Goal: Task Accomplishment & Management: Use online tool/utility

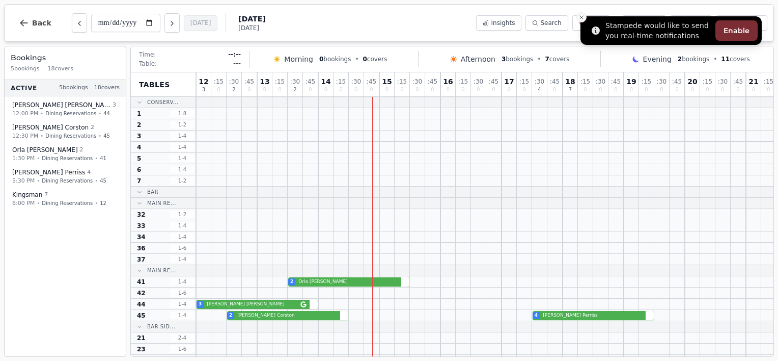
click at [583, 17] on icon "Close toast" at bounding box center [582, 17] width 6 height 6
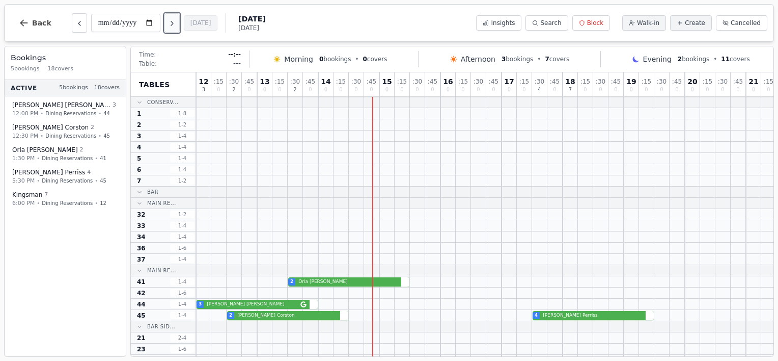
click at [174, 22] on icon "Next day" at bounding box center [172, 23] width 8 height 8
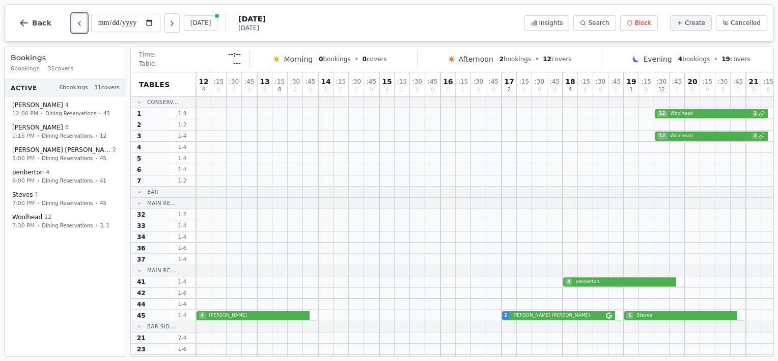
click at [75, 20] on icon "Previous day" at bounding box center [79, 23] width 8 height 8
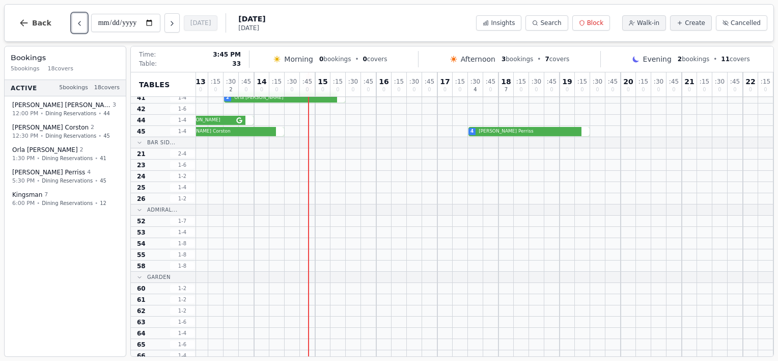
scroll to position [0, 71]
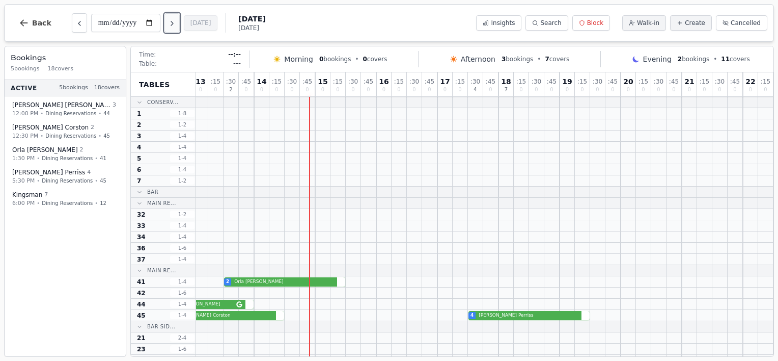
click at [175, 24] on icon "Next day" at bounding box center [172, 23] width 8 height 8
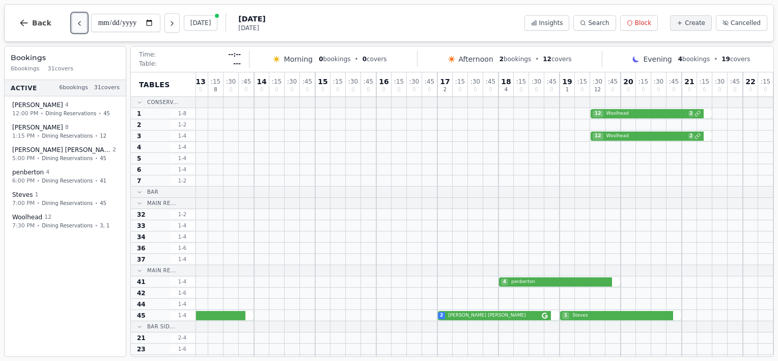
click at [75, 17] on button "Previous day" at bounding box center [79, 22] width 15 height 19
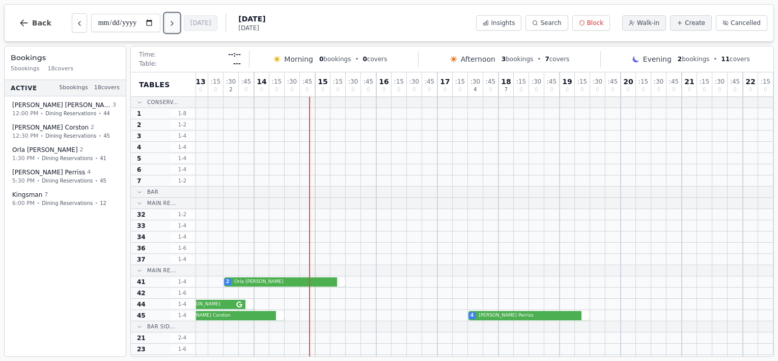
click at [169, 21] on icon "Next day" at bounding box center [172, 23] width 8 height 8
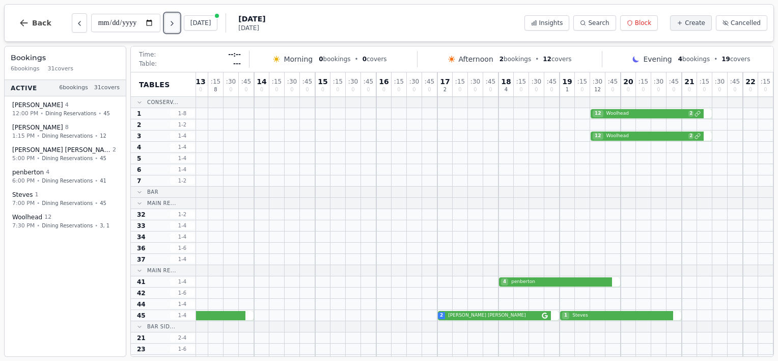
click at [169, 21] on icon "Next day" at bounding box center [172, 23] width 8 height 8
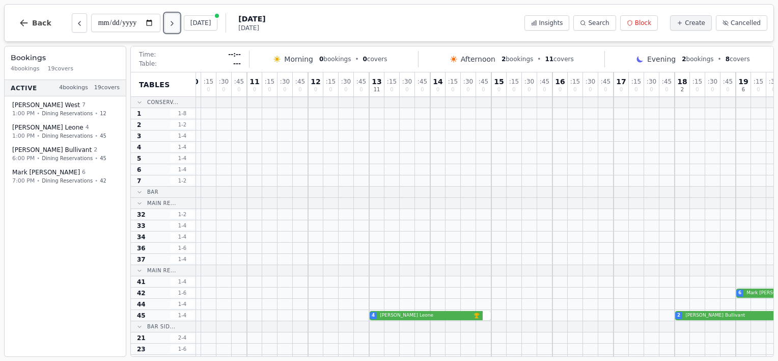
click at [169, 21] on icon "Next day" at bounding box center [172, 23] width 8 height 8
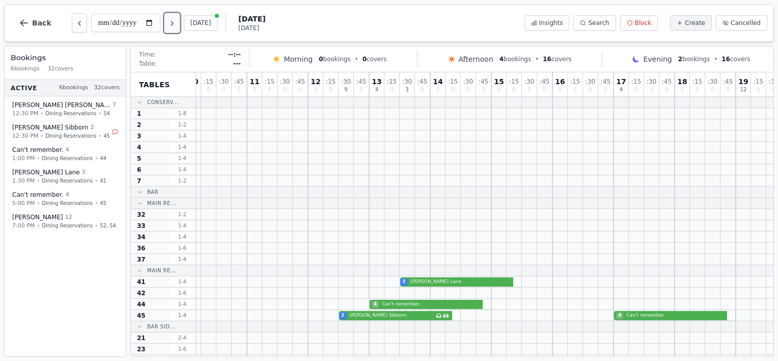
click at [169, 21] on icon "Next day" at bounding box center [172, 23] width 8 height 8
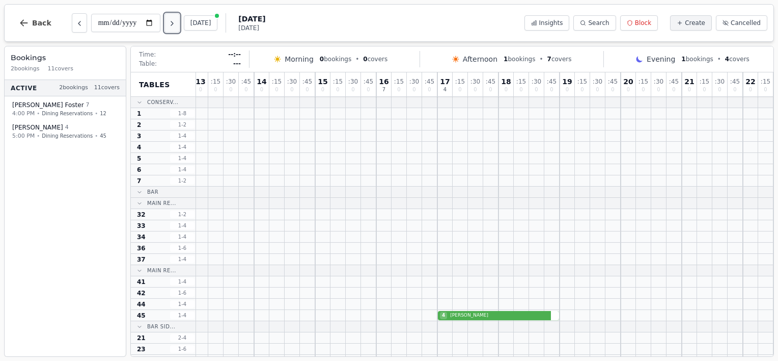
click at [169, 21] on icon "Next day" at bounding box center [172, 23] width 8 height 8
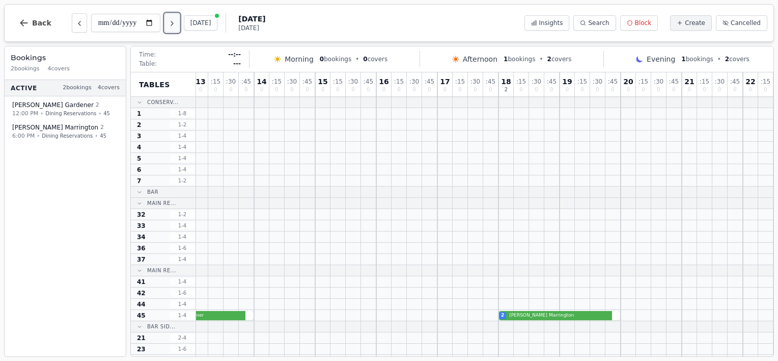
click at [169, 21] on icon "Next day" at bounding box center [172, 23] width 8 height 8
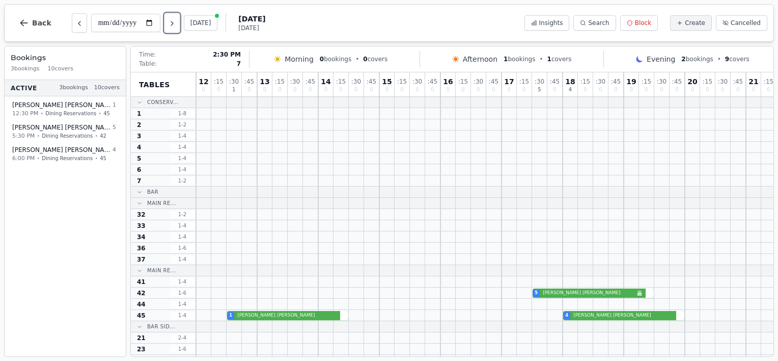
scroll to position [0, 0]
click at [171, 23] on icon "Next day" at bounding box center [172, 23] width 8 height 8
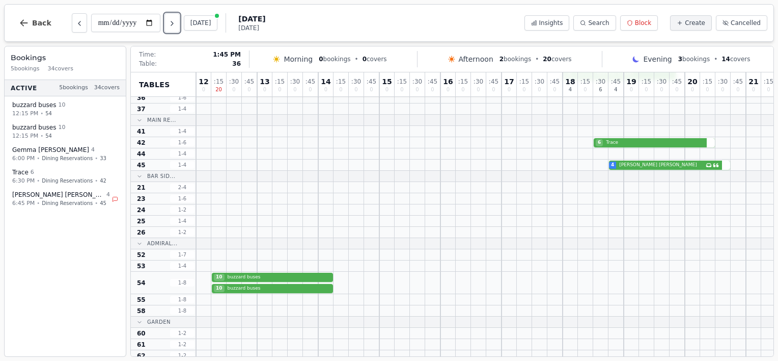
scroll to position [151, 0]
click at [175, 24] on icon "Next day" at bounding box center [172, 23] width 8 height 8
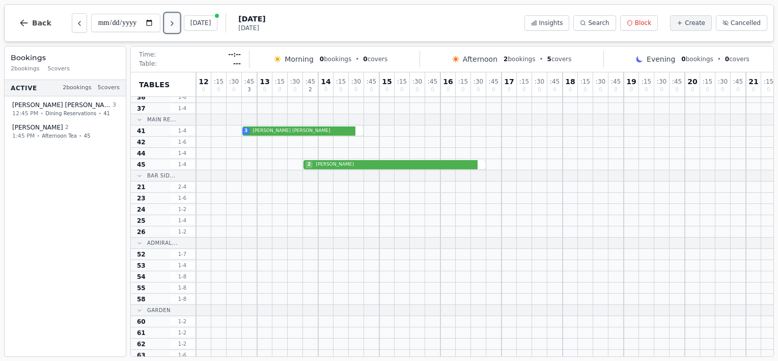
click at [175, 24] on icon "Next day" at bounding box center [172, 23] width 8 height 8
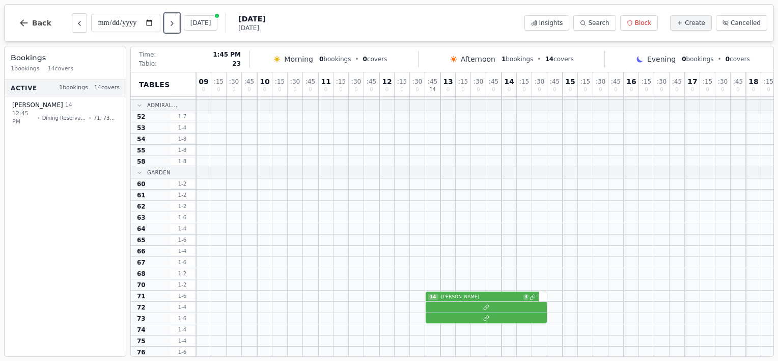
scroll to position [289, 0]
click at [176, 16] on button "Next day" at bounding box center [172, 22] width 15 height 19
type input "**********"
